Goal: Information Seeking & Learning: Learn about a topic

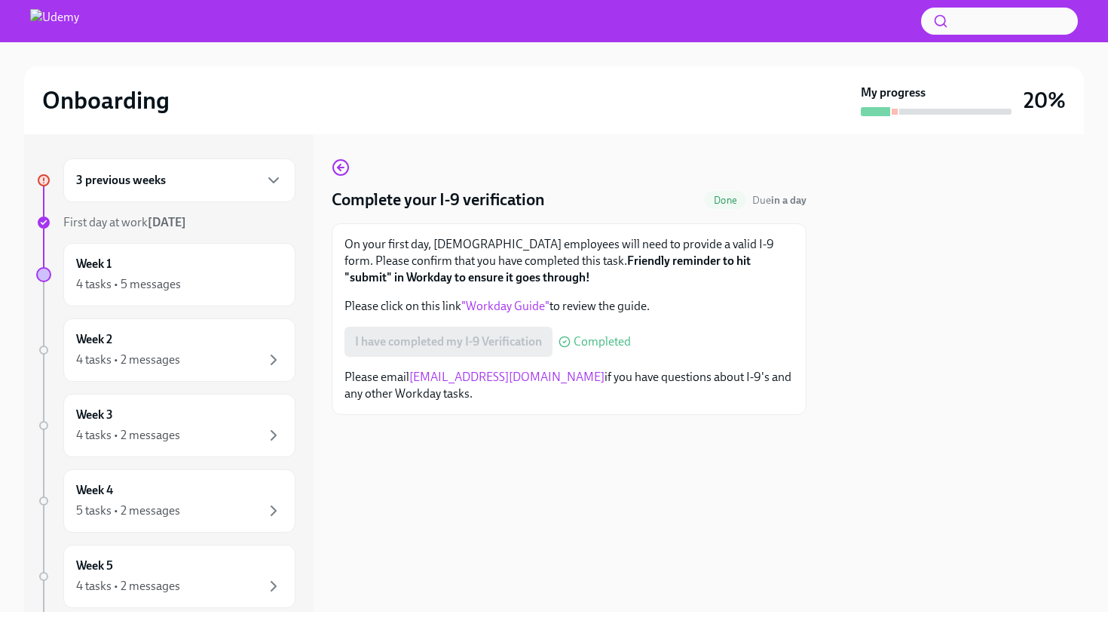
click at [229, 176] on div "3 previous weeks" at bounding box center [179, 180] width 207 height 18
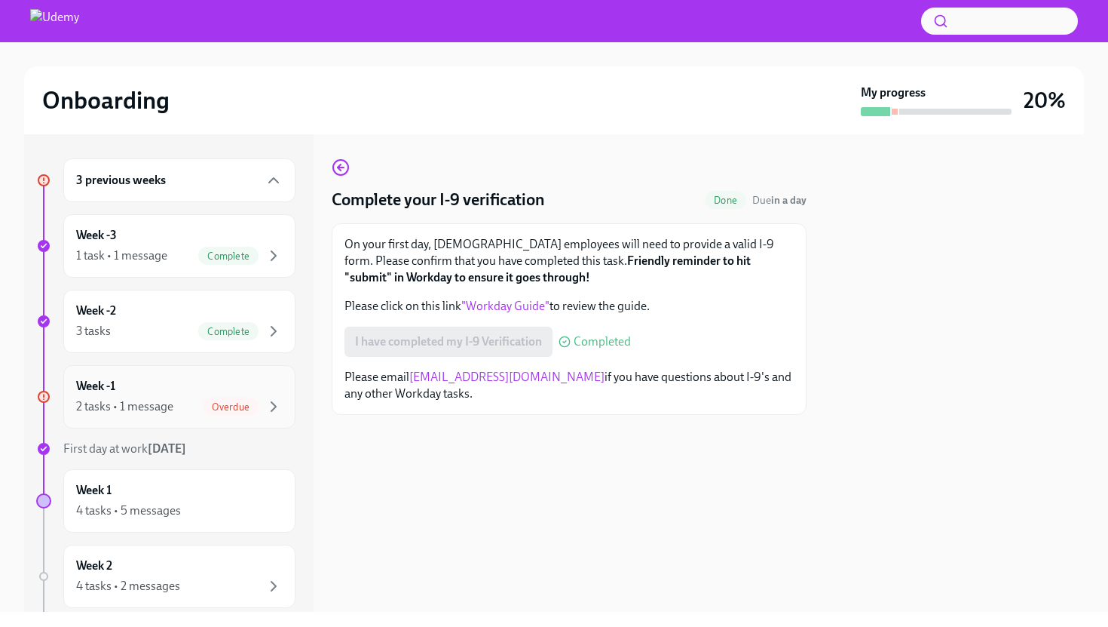
click at [179, 387] on div "Week -1 2 tasks • 1 message Overdue" at bounding box center [179, 397] width 207 height 38
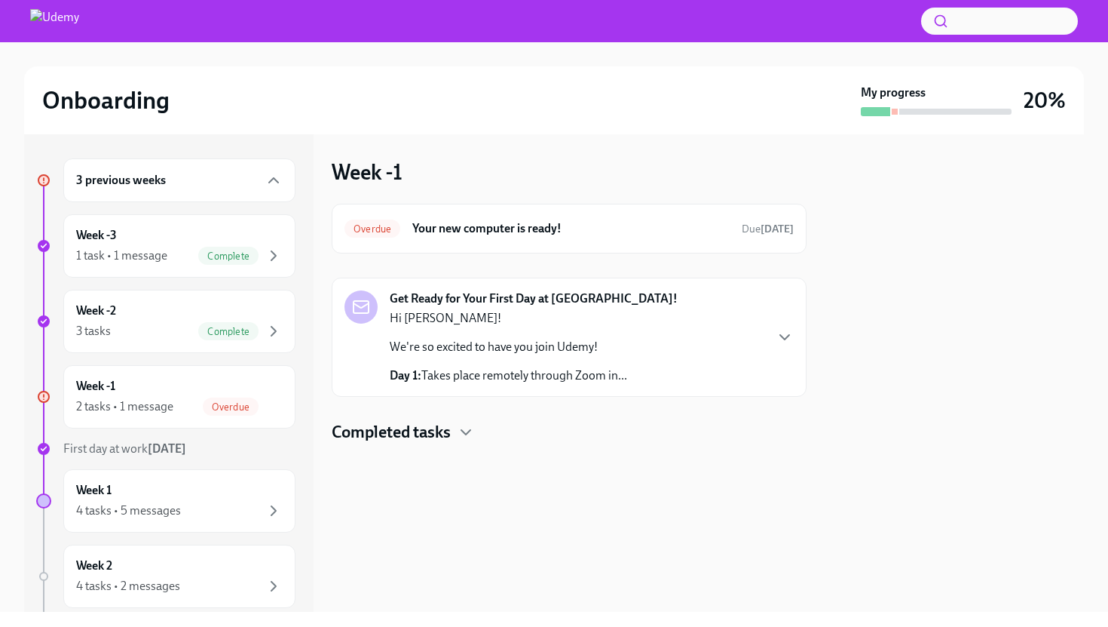
click at [535, 356] on div "Hi [PERSON_NAME]! We're so excited to have you join Udemy! Day 1: Takes place r…" at bounding box center [509, 347] width 238 height 74
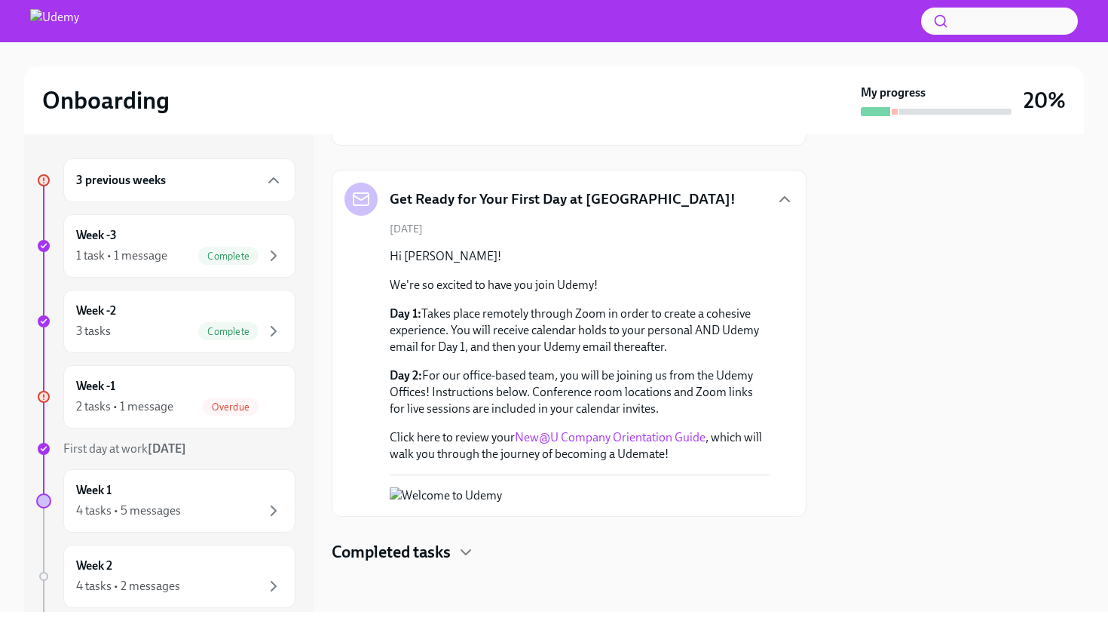
scroll to position [251, 0]
click at [565, 487] on button "Zoom image" at bounding box center [532, 495] width 285 height 17
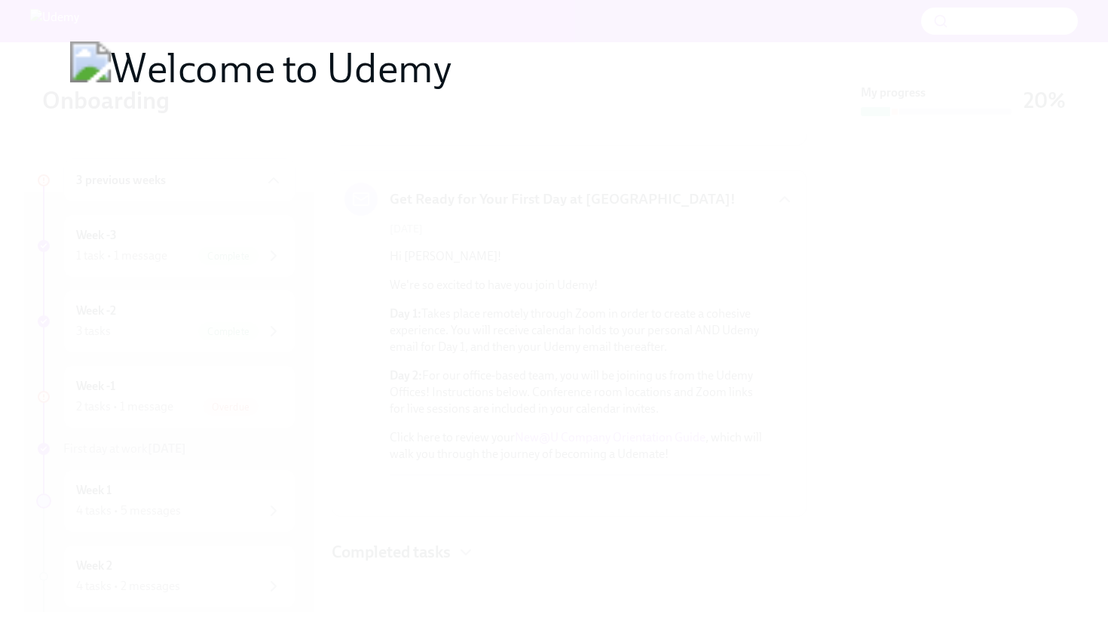
click at [587, 471] on button "Unzoom image" at bounding box center [554, 313] width 1108 height 627
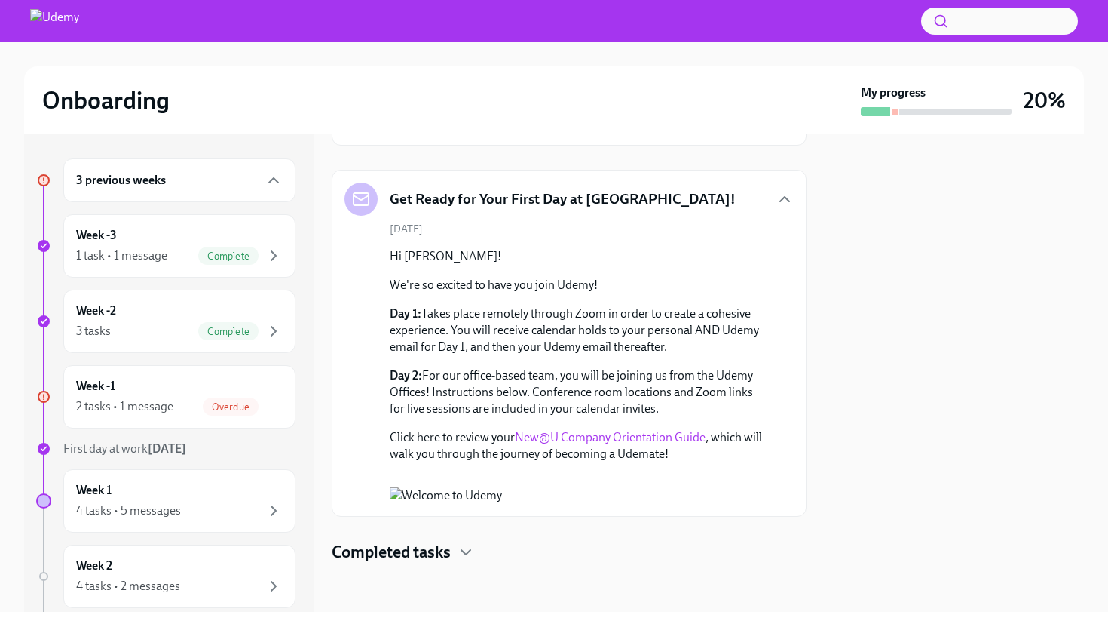
click at [610, 430] on link "New@U Company Orientation Guide" at bounding box center [610, 437] width 191 height 14
click at [271, 509] on icon "button" at bounding box center [274, 510] width 18 height 18
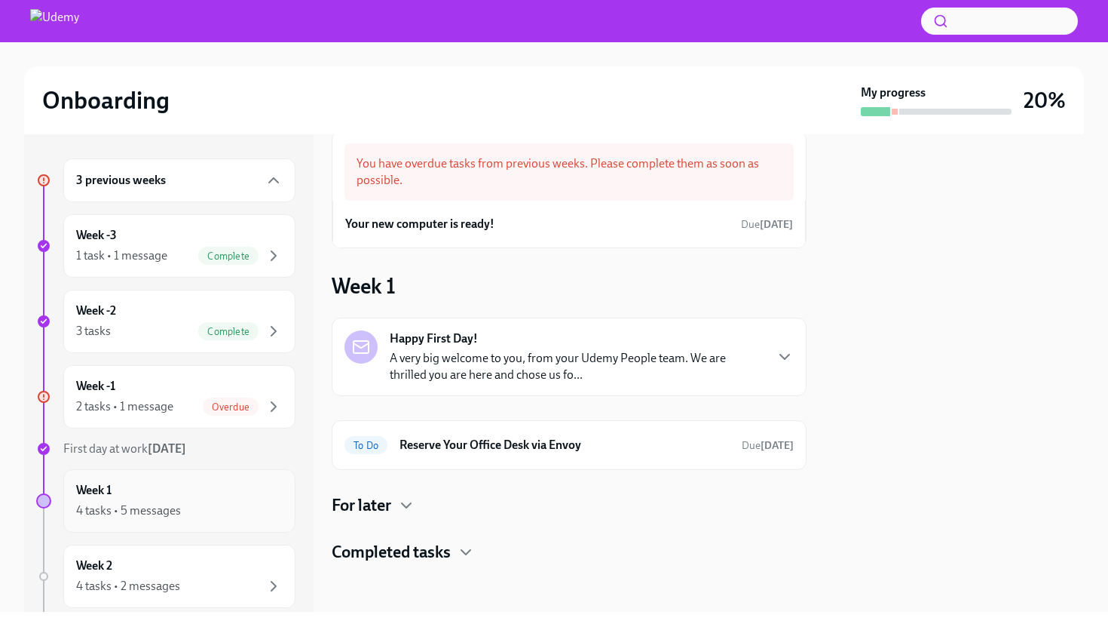
scroll to position [28, 0]
click at [422, 499] on div "For later" at bounding box center [569, 505] width 475 height 23
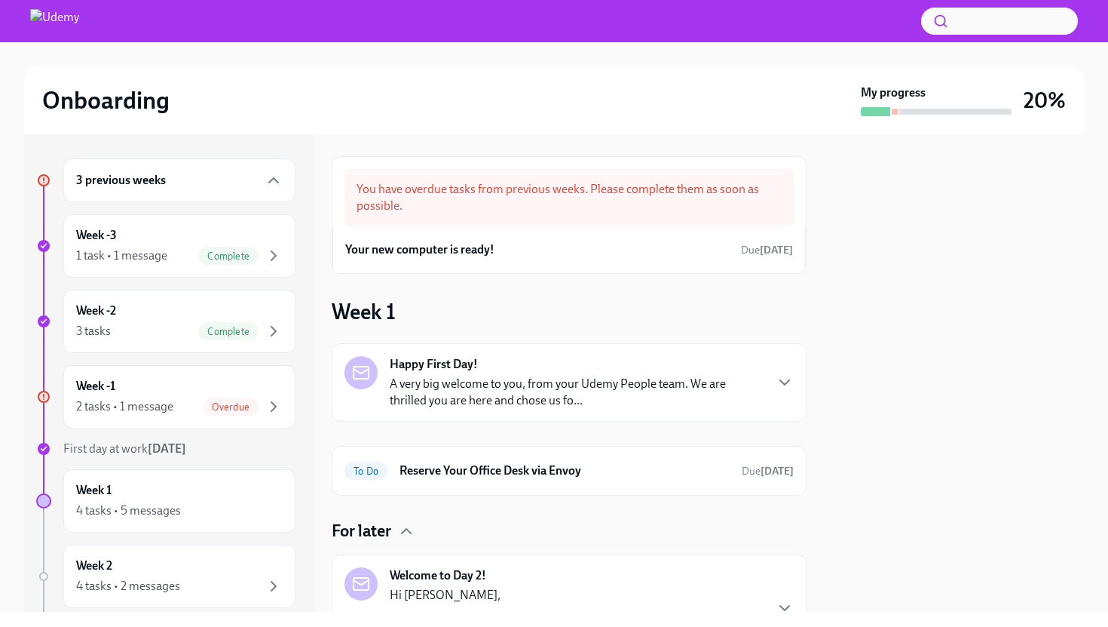
scroll to position [0, 0]
click at [541, 400] on p "A very big welcome to you, from your Udemy People team. We are thrilled you are…" at bounding box center [577, 394] width 374 height 33
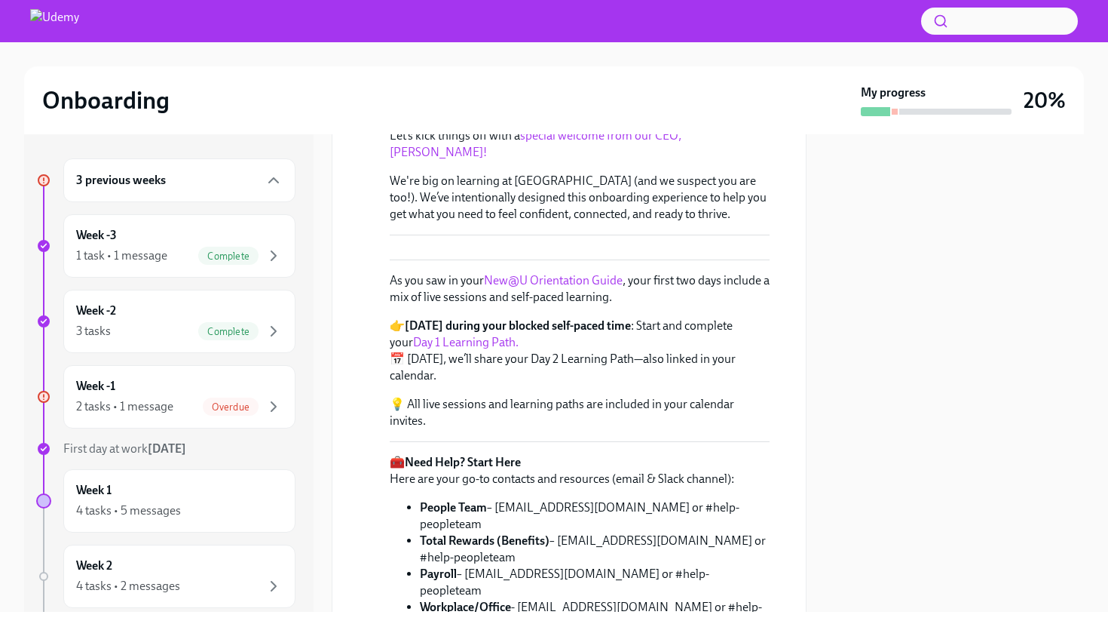
scroll to position [343, 0]
click at [472, 348] on link "Day 1 Learning Path." at bounding box center [466, 340] width 106 height 14
